Goal: Task Accomplishment & Management: Manage account settings

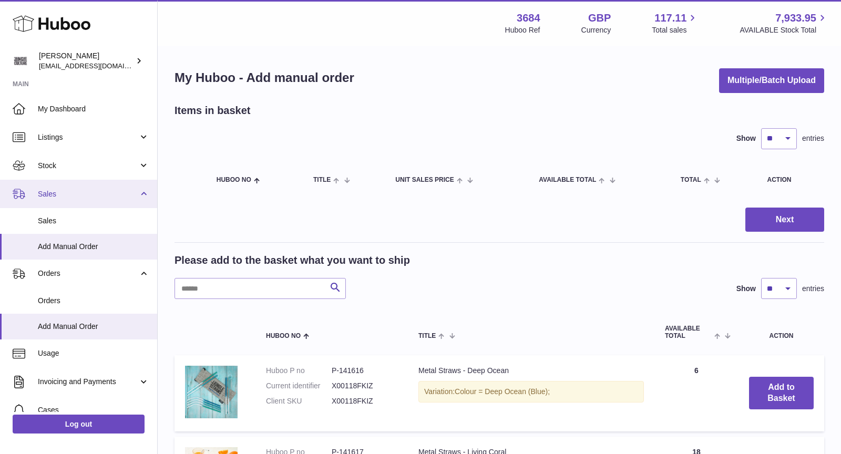
click at [79, 198] on span "Sales" at bounding box center [88, 194] width 100 height 10
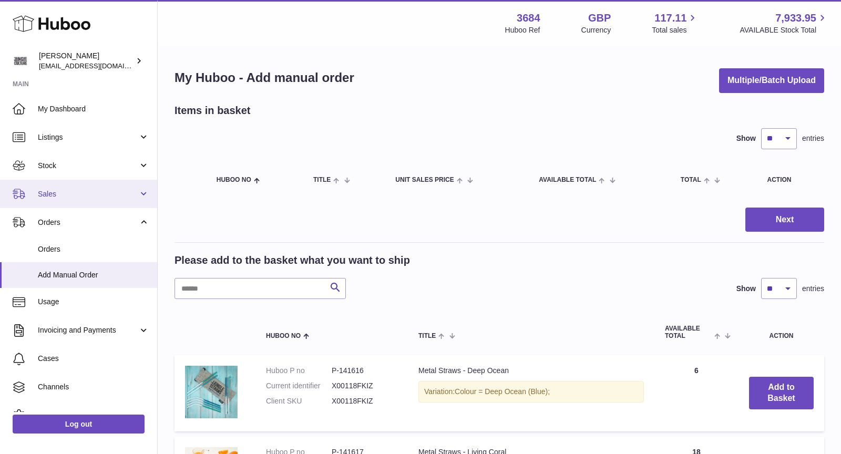
click at [83, 195] on span "Sales" at bounding box center [88, 194] width 100 height 10
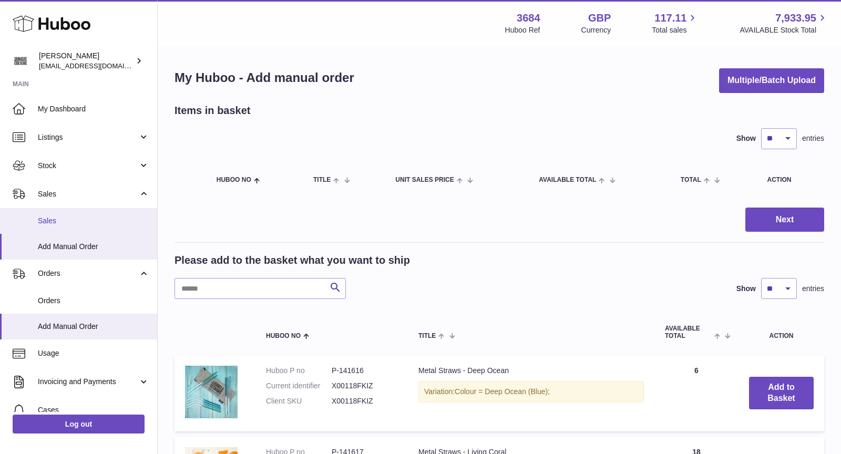
click at [79, 223] on span "Sales" at bounding box center [93, 221] width 111 height 10
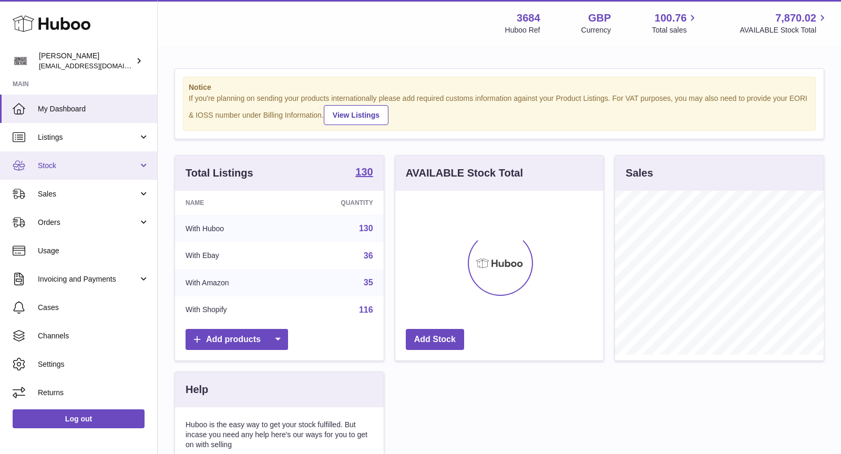
scroll to position [163, 209]
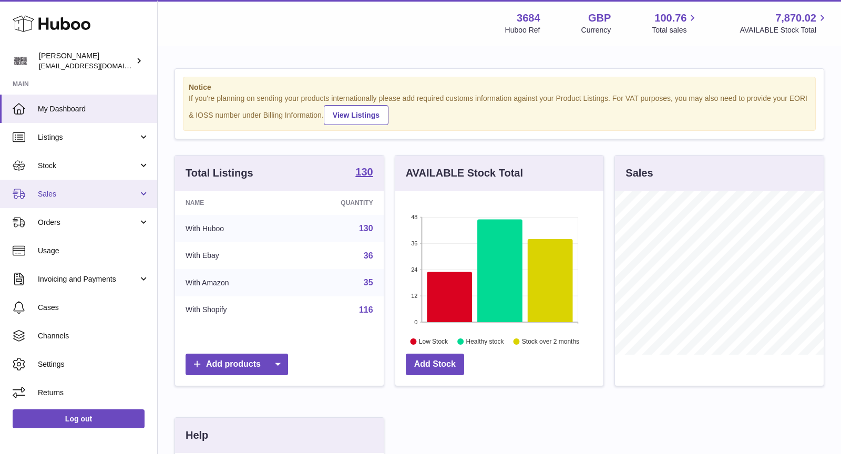
click at [71, 191] on span "Sales" at bounding box center [88, 194] width 100 height 10
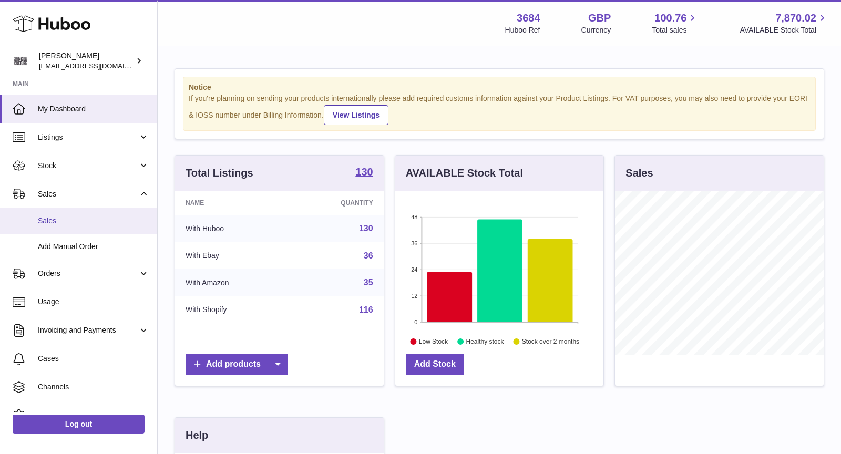
click at [76, 220] on span "Sales" at bounding box center [93, 221] width 111 height 10
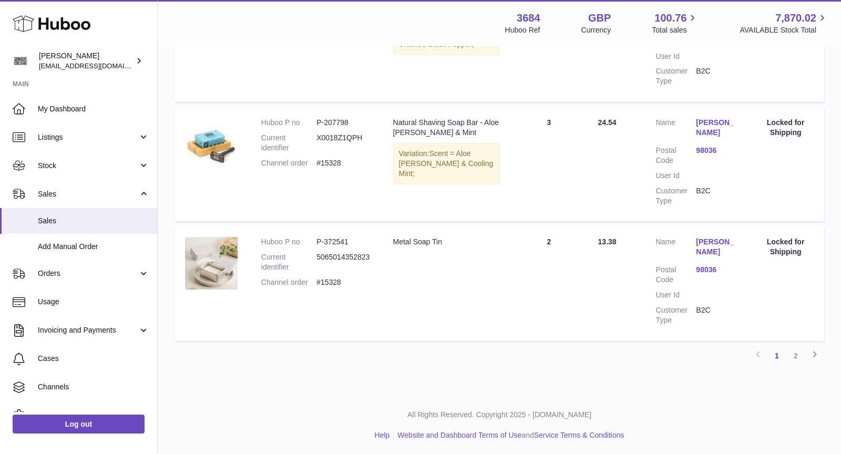
scroll to position [1114, 0]
click at [797, 355] on link "2" at bounding box center [795, 354] width 19 height 19
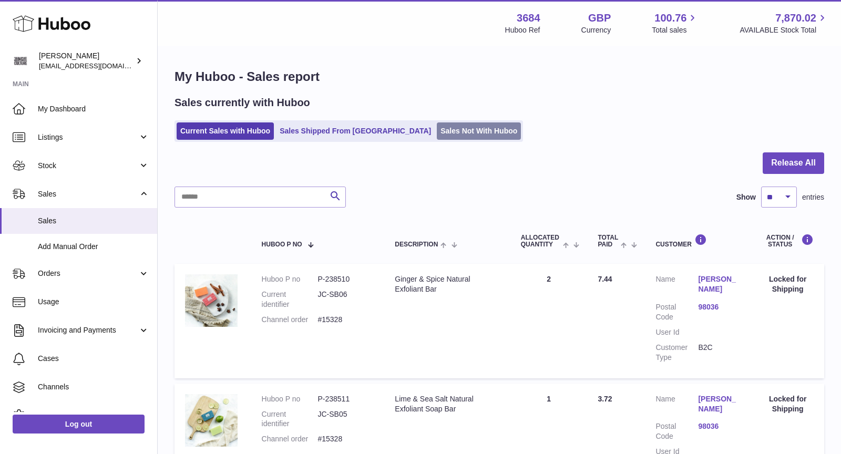
click at [437, 122] on link "Sales Not With Huboo" at bounding box center [479, 130] width 84 height 17
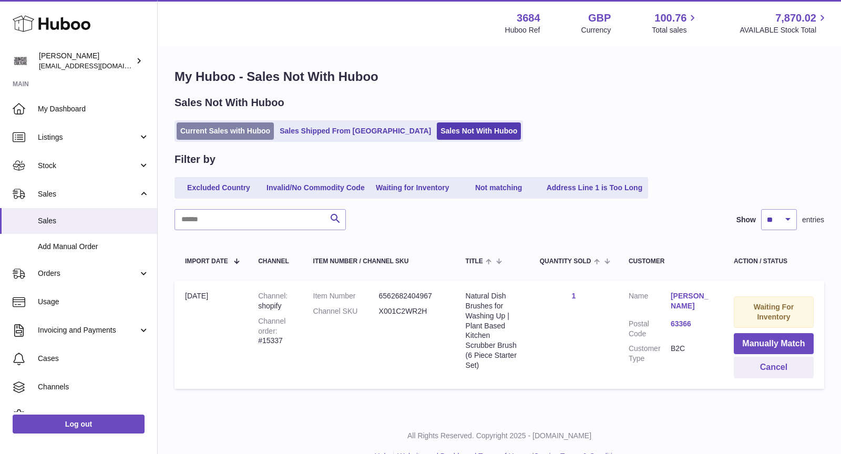
click at [224, 132] on link "Current Sales with Huboo" at bounding box center [225, 130] width 97 height 17
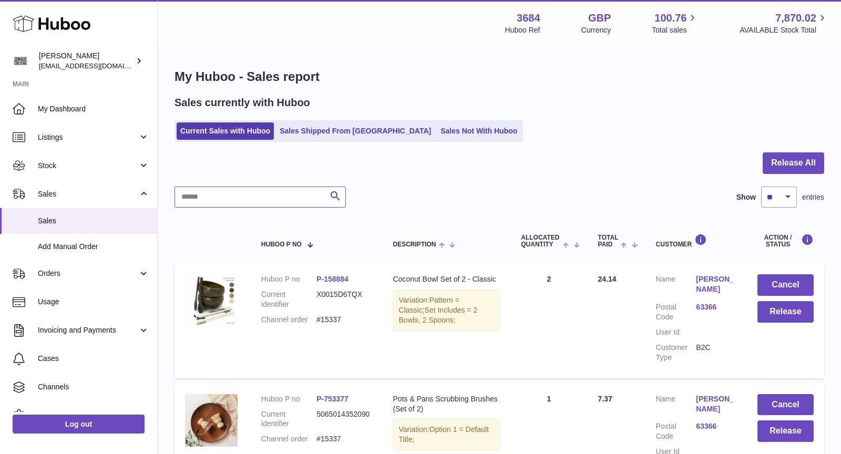
click at [258, 196] on input "text" at bounding box center [260, 197] width 171 height 21
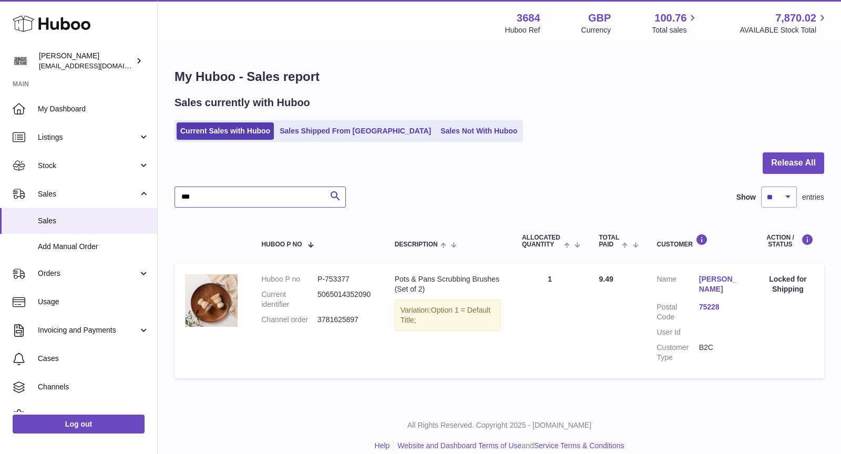
type input "***"
click at [437, 126] on link "Sales Not With Huboo" at bounding box center [479, 130] width 84 height 17
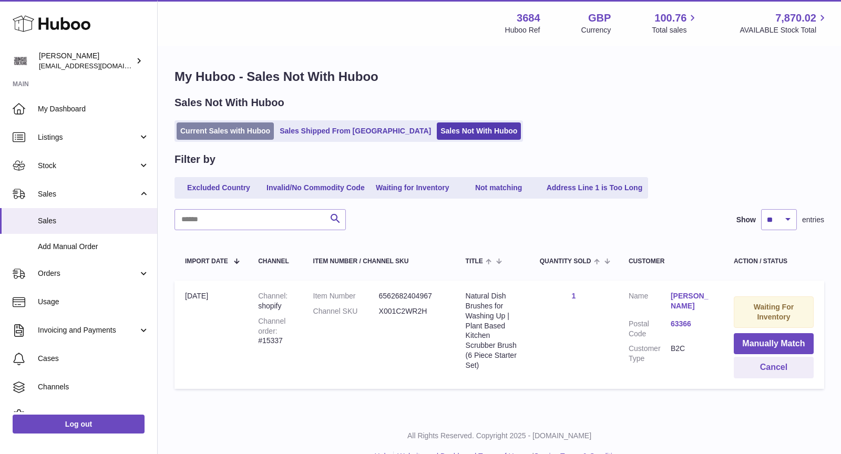
click at [220, 132] on link "Current Sales with Huboo" at bounding box center [225, 130] width 97 height 17
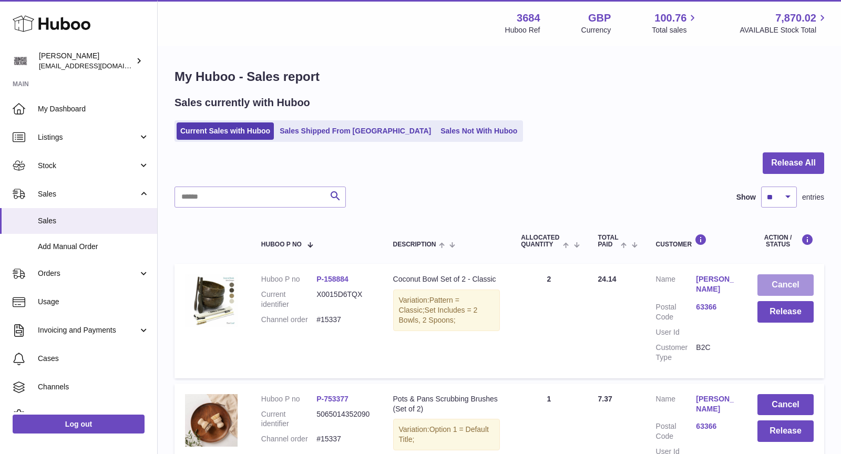
click at [786, 281] on button "Cancel" at bounding box center [785, 285] width 56 height 22
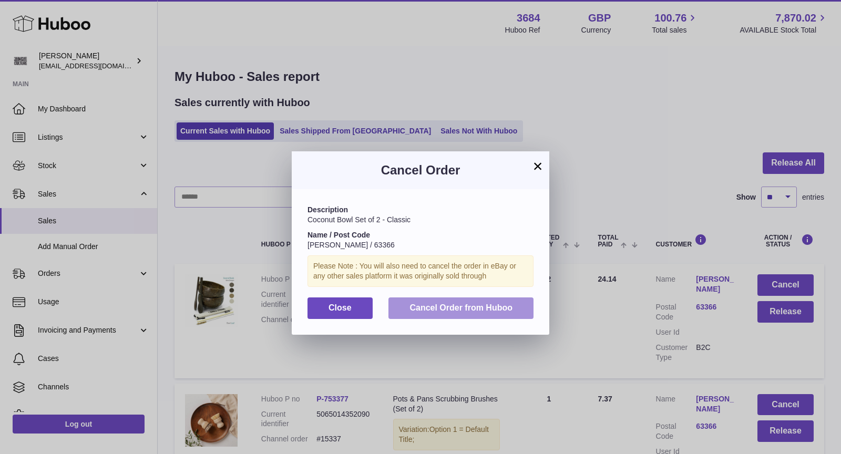
click at [487, 302] on button "Cancel Order from Huboo" at bounding box center [460, 309] width 145 height 22
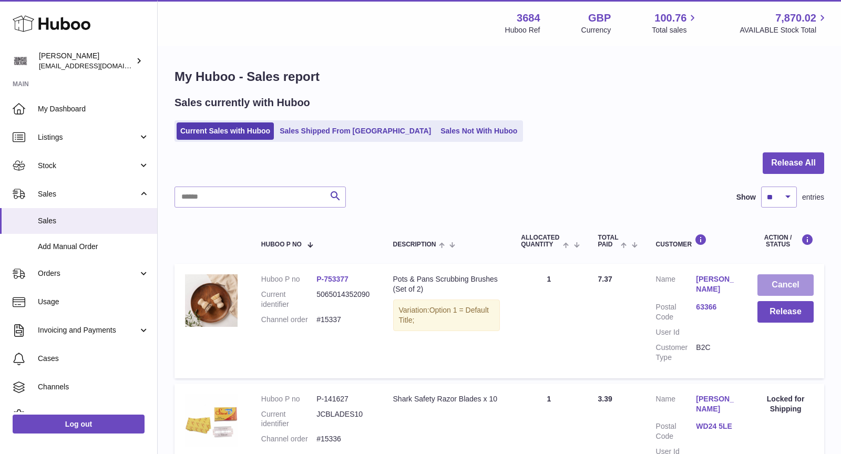
click at [793, 284] on button "Cancel" at bounding box center [785, 285] width 56 height 22
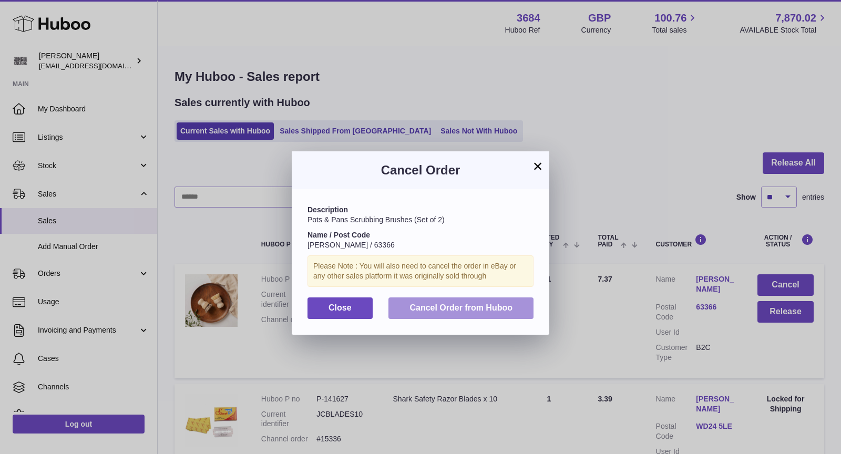
click at [466, 310] on span "Cancel Order from Huboo" at bounding box center [460, 307] width 103 height 9
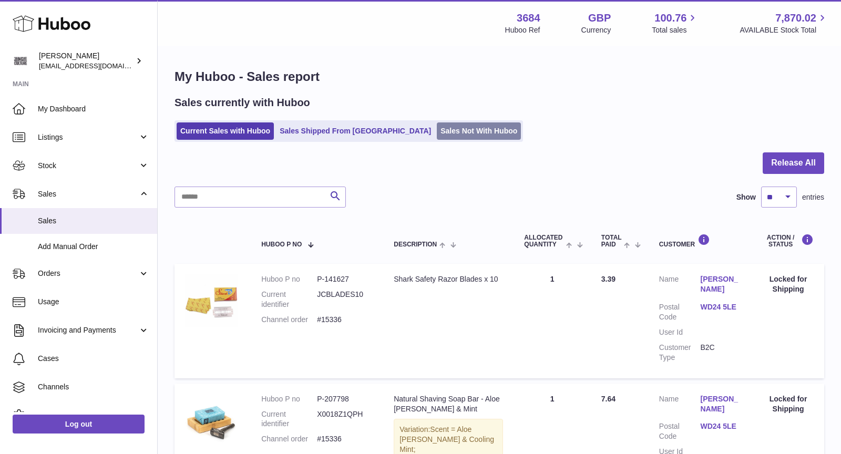
click at [437, 138] on link "Sales Not With Huboo" at bounding box center [479, 130] width 84 height 17
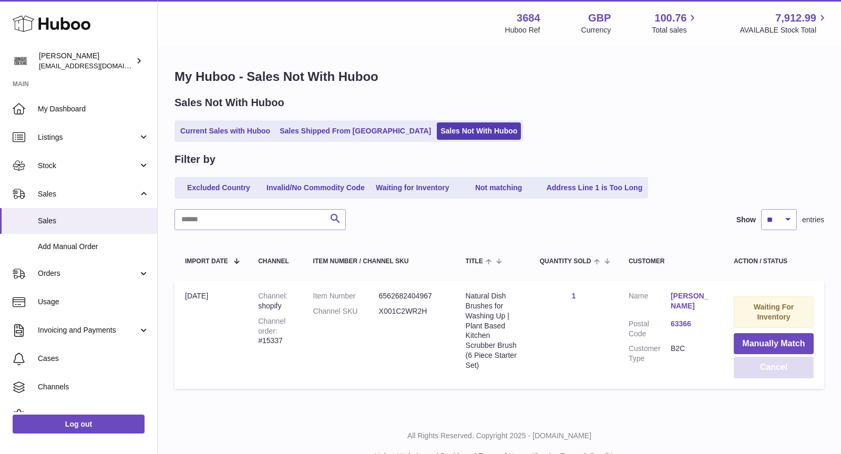
click at [793, 368] on button "Cancel" at bounding box center [774, 368] width 80 height 22
